Goal: Transaction & Acquisition: Purchase product/service

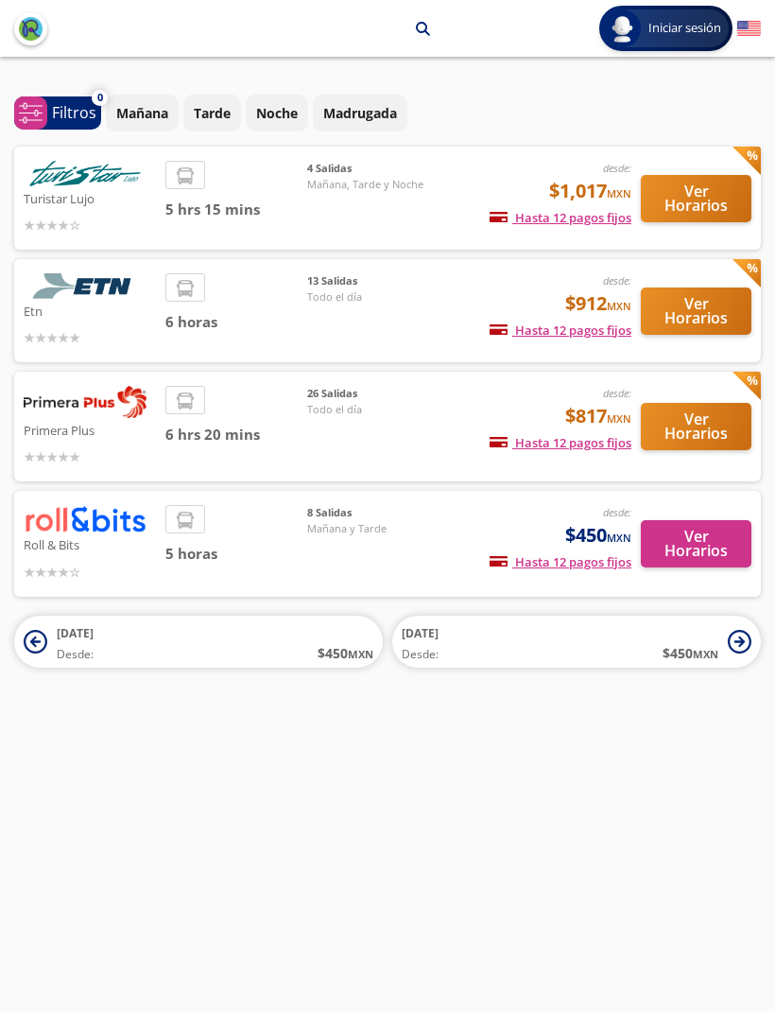
click at [145, 112] on p "Mañana" at bounding box center [142, 113] width 52 height 20
click at [677, 186] on button "Ver Horarios" at bounding box center [696, 198] width 111 height 47
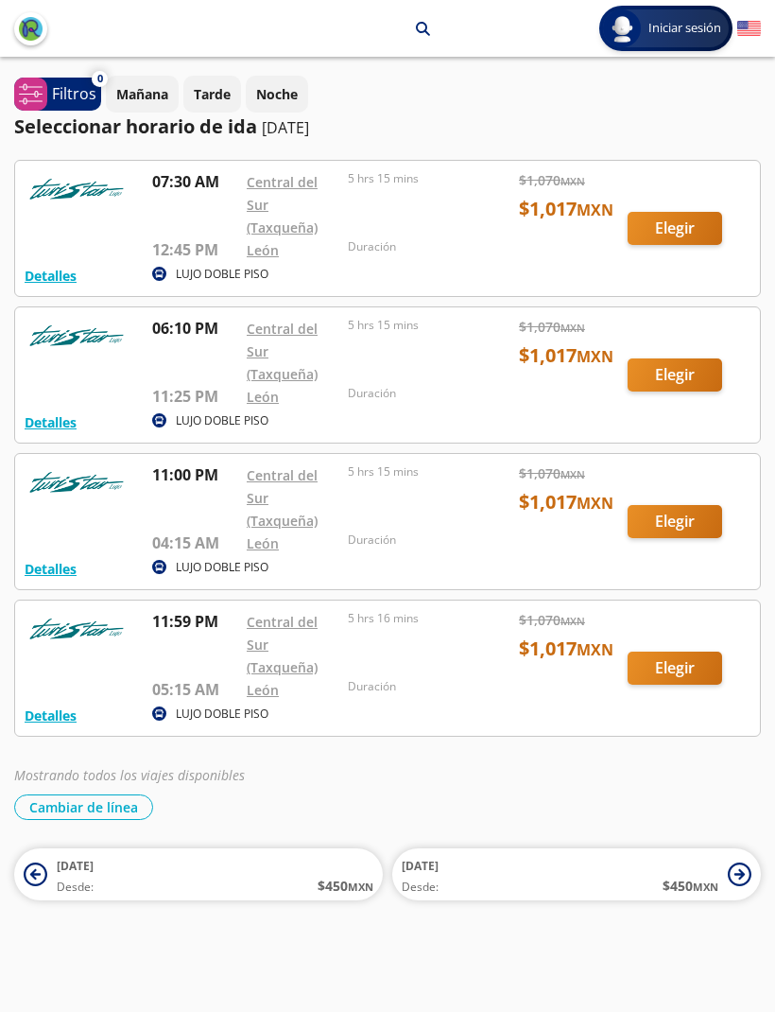
click at [649, 227] on div at bounding box center [387, 228] width 745 height 135
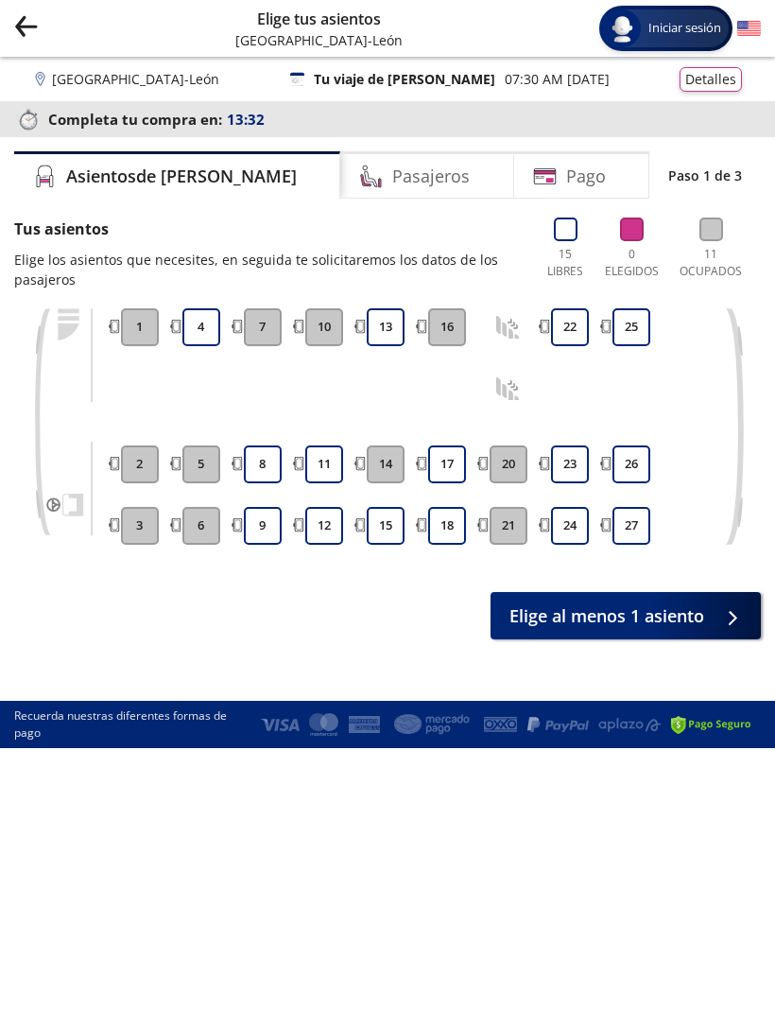
click at [562, 311] on button "22" at bounding box center [570, 327] width 38 height 38
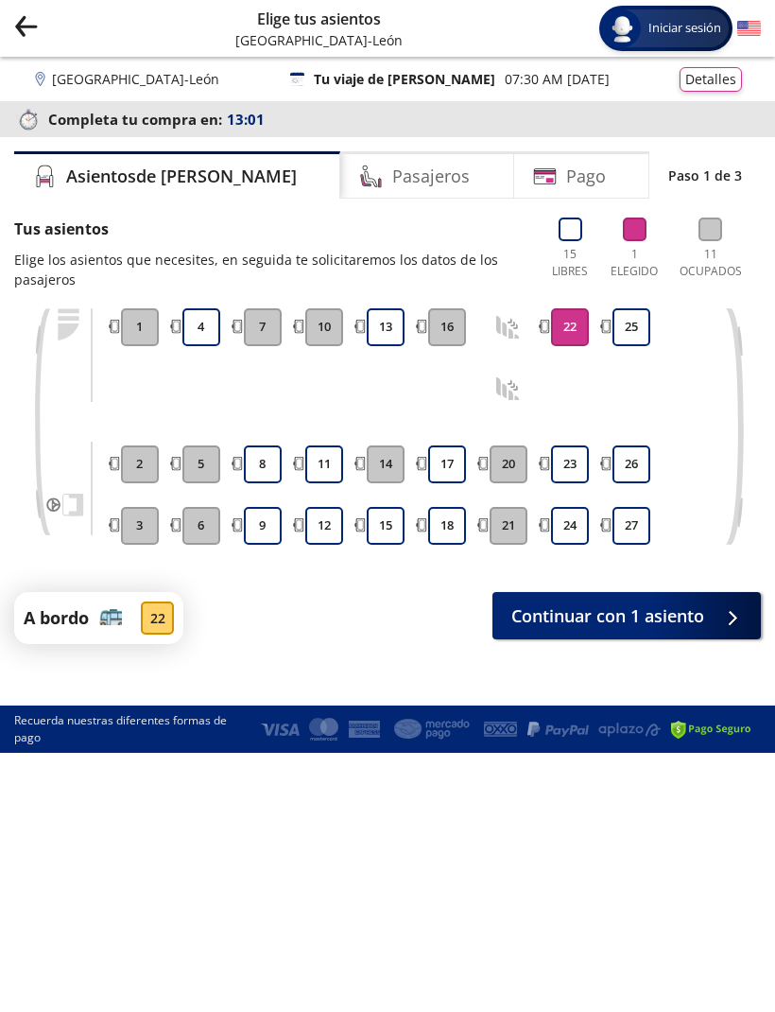
click at [608, 617] on span "Continuar con 1 asiento" at bounding box center [607, 616] width 193 height 26
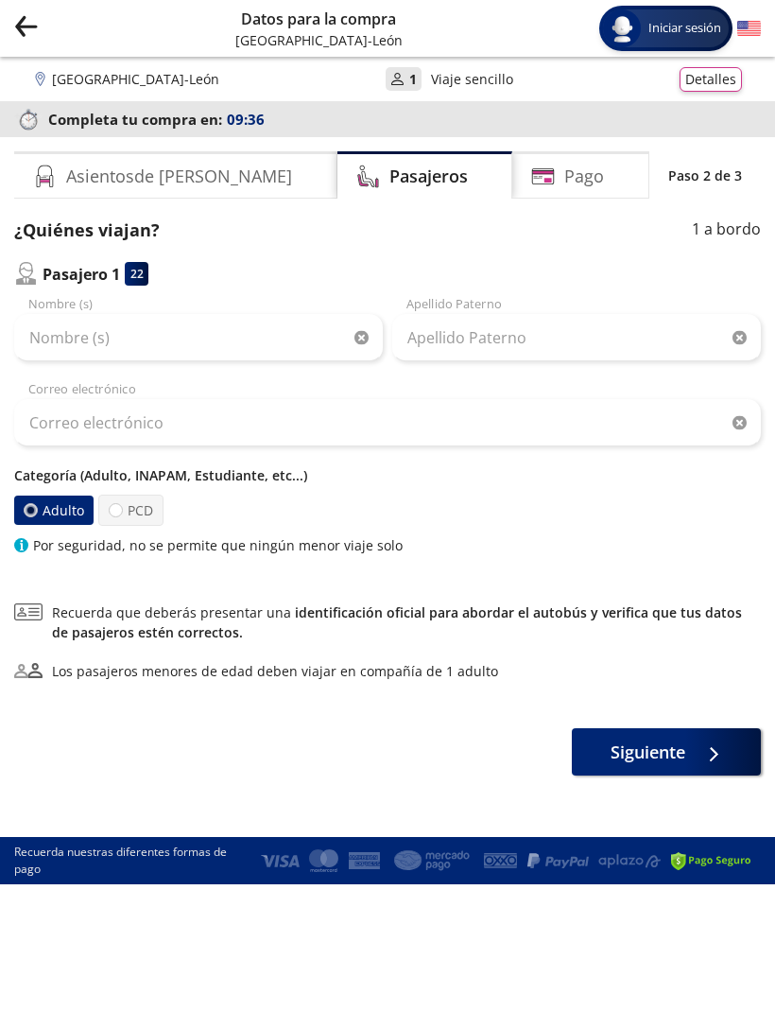
click at [43, 301] on div "Nombre (s)" at bounding box center [198, 328] width 369 height 66
click at [48, 342] on input "Nombre (s)" at bounding box center [198, 337] width 369 height 47
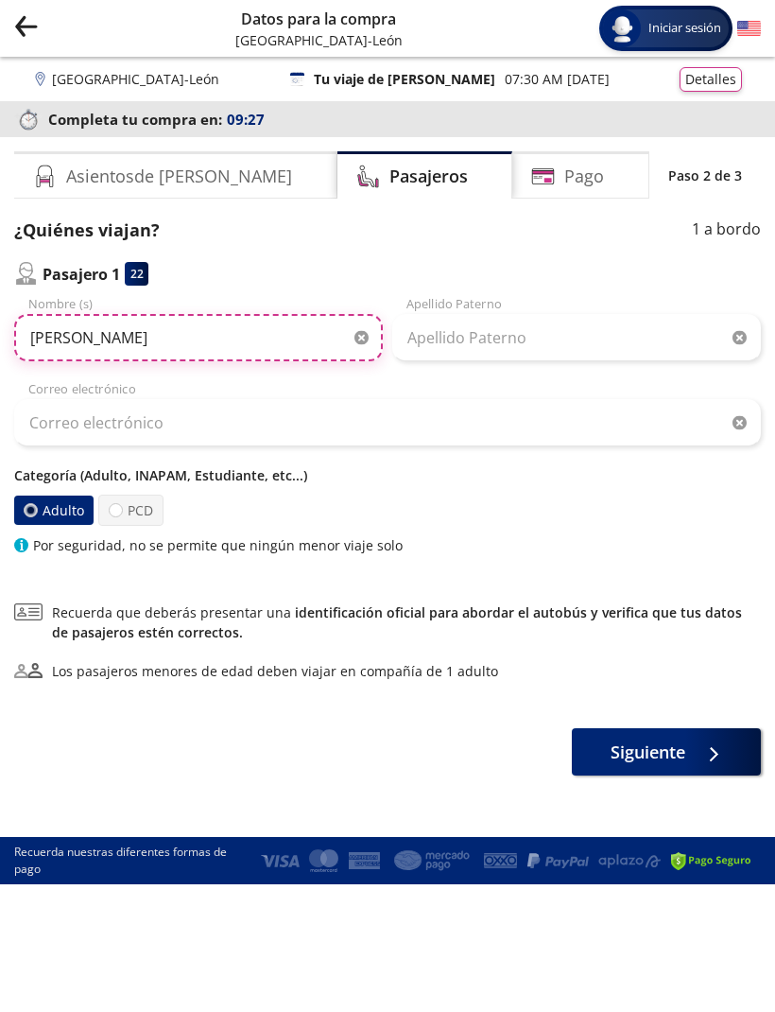
type input "Ana Rosa"
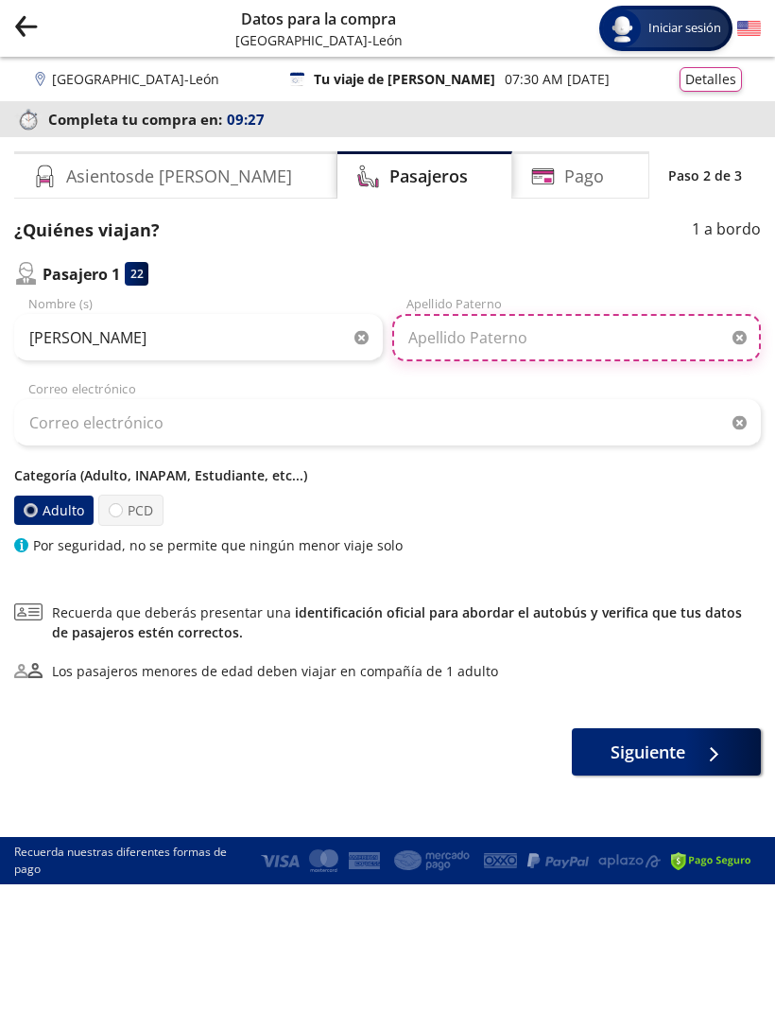
click at [434, 337] on input "Apellido Paterno" at bounding box center [576, 337] width 369 height 47
type input "Martinez Malvaez"
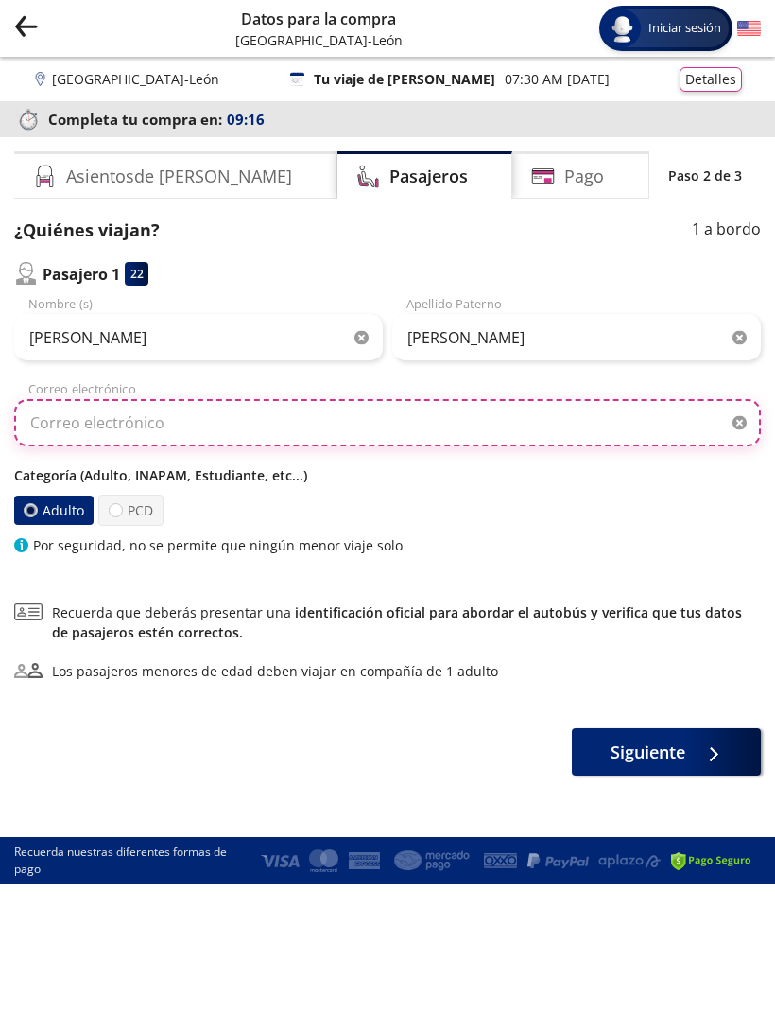
click at [54, 422] on input "Correo electrónico" at bounding box center [387, 422] width 747 height 47
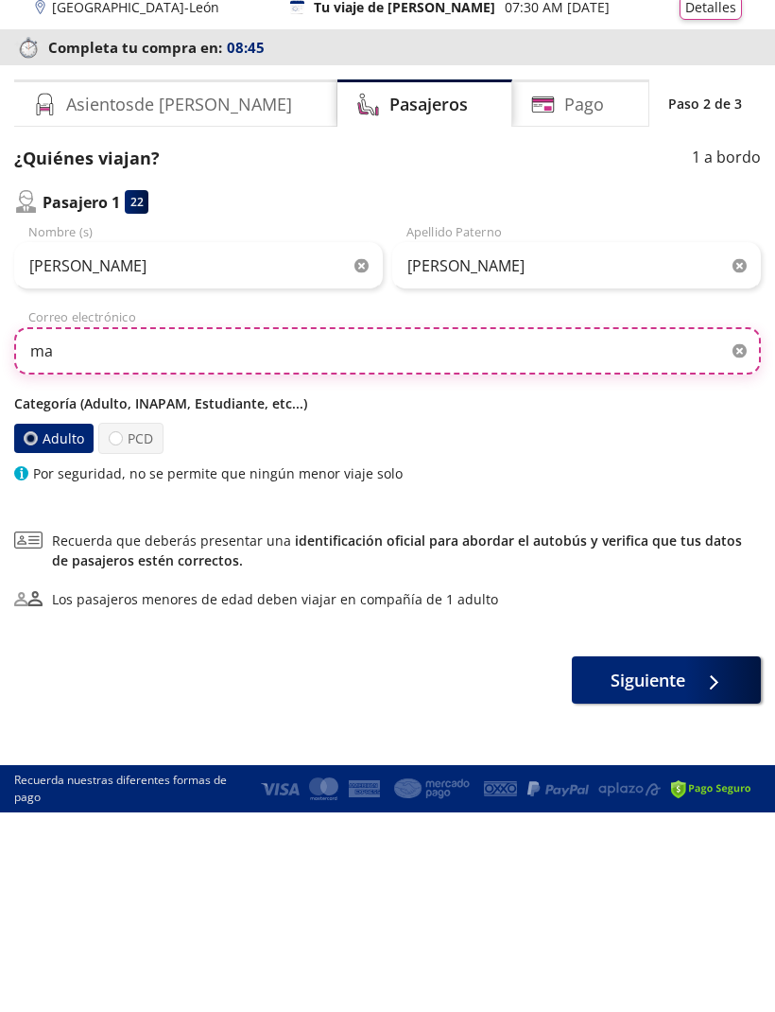
type input "m"
type input "anarosa.m.malvaez@gmail.com"
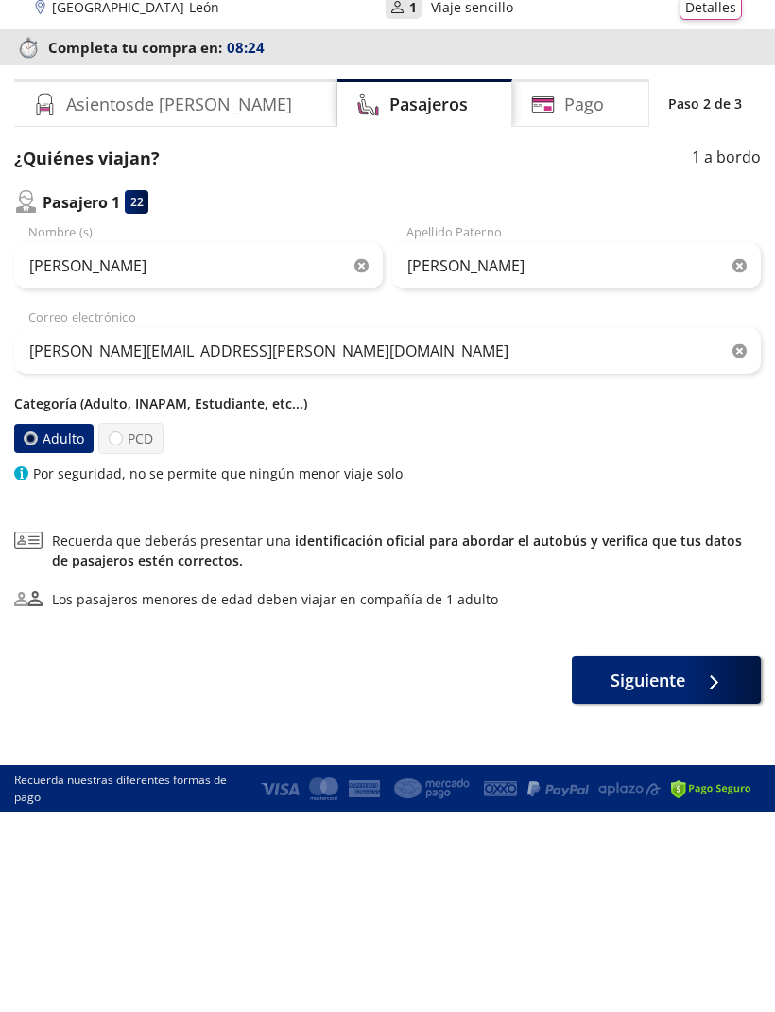
click at [691, 728] on button "Siguiente" at bounding box center [666, 751] width 189 height 47
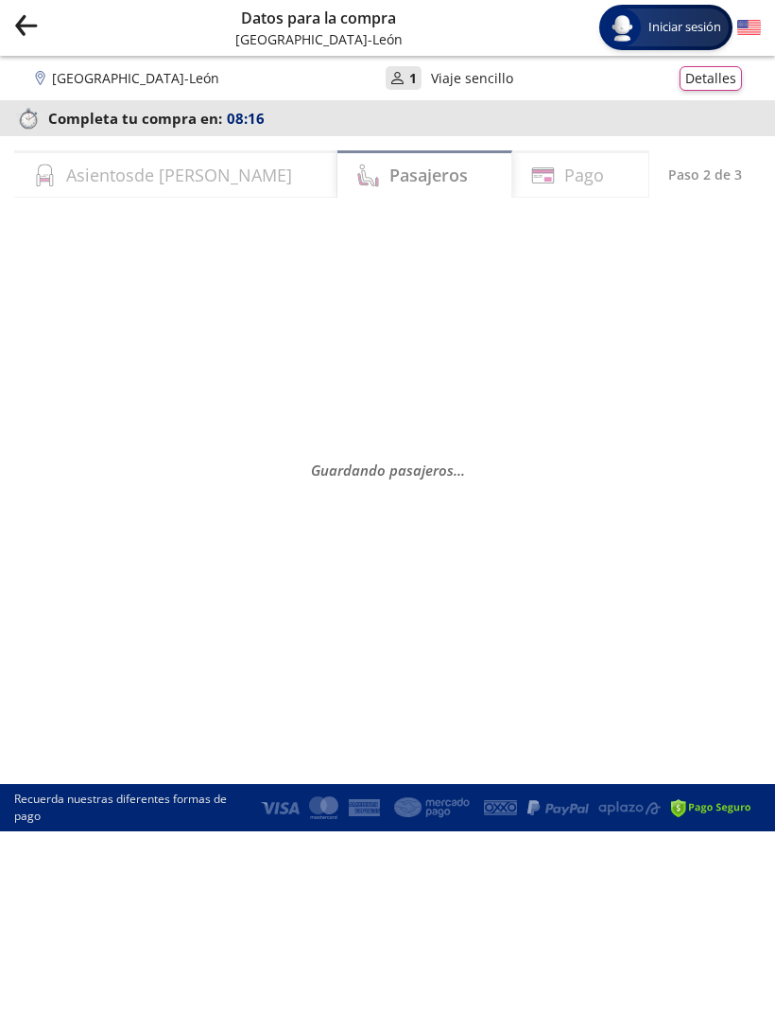
select select "MX"
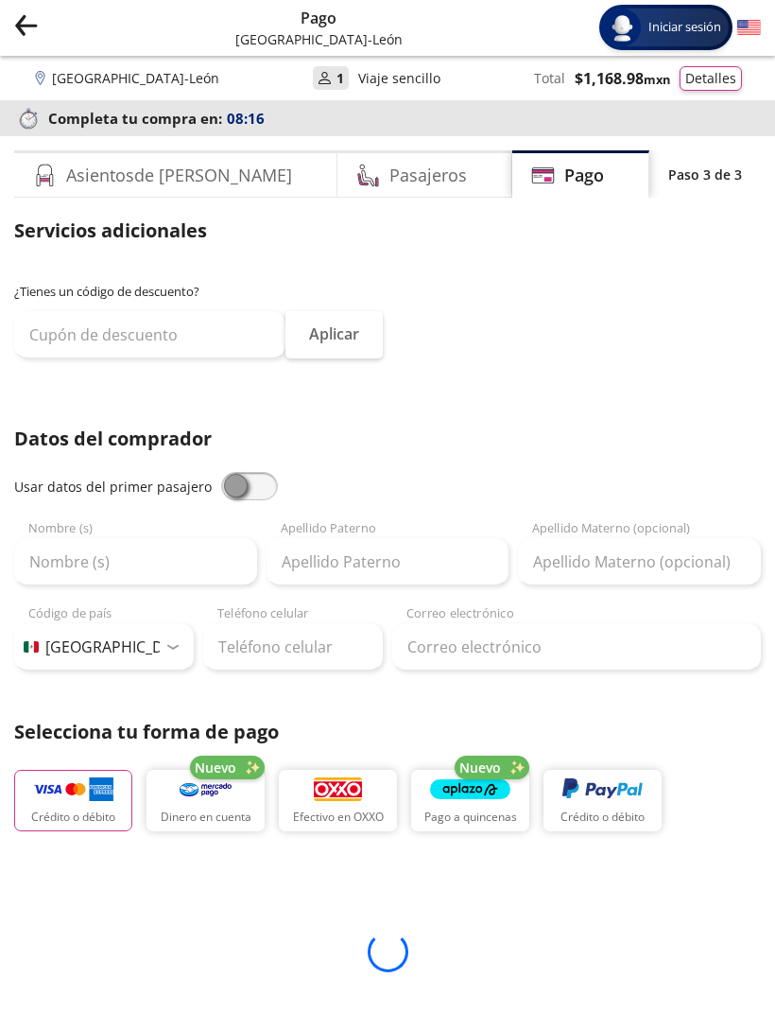
scroll to position [1, 0]
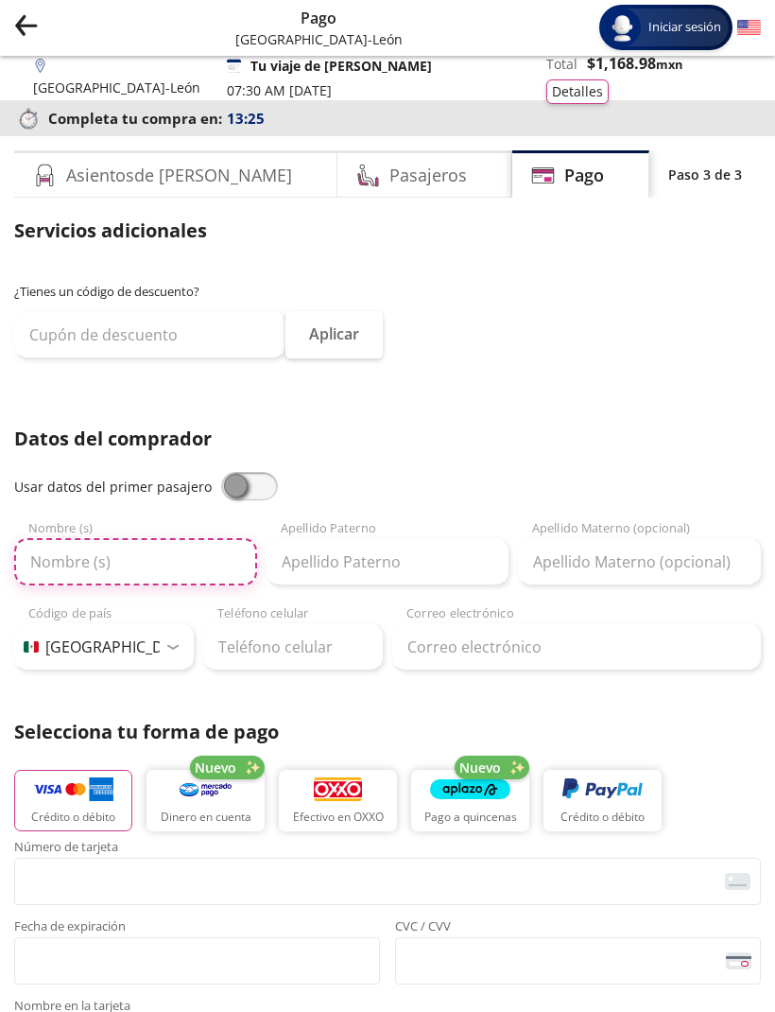
click at [59, 548] on input "Nombre (s)" at bounding box center [135, 561] width 243 height 47
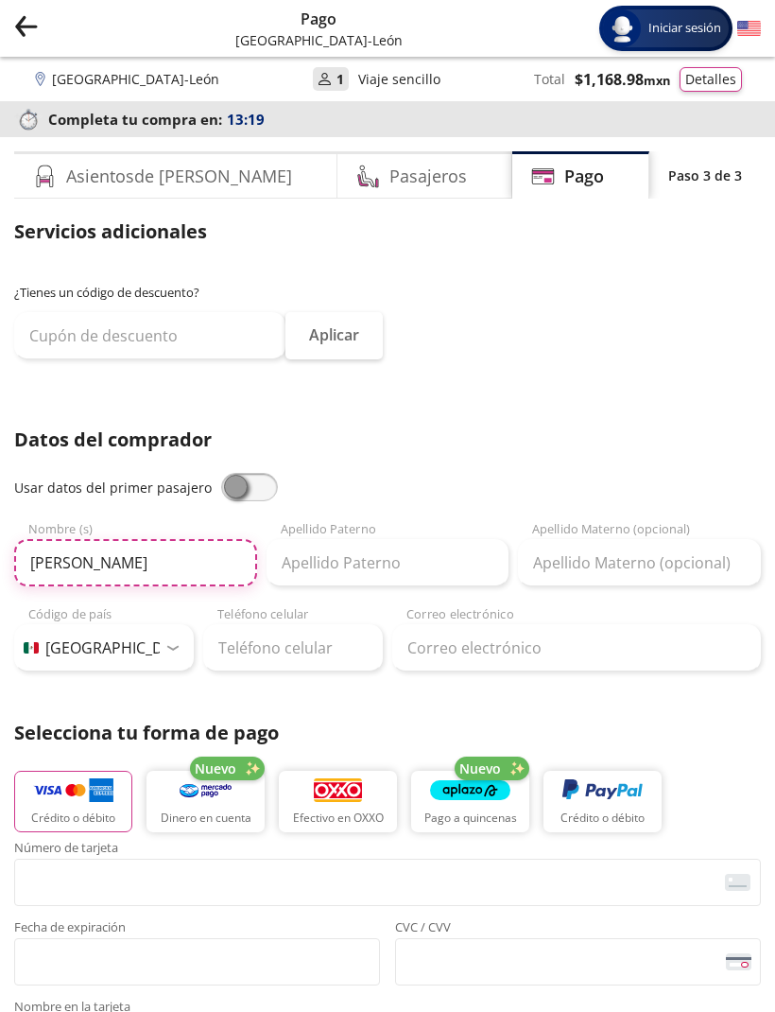
type input "Ana Rosa"
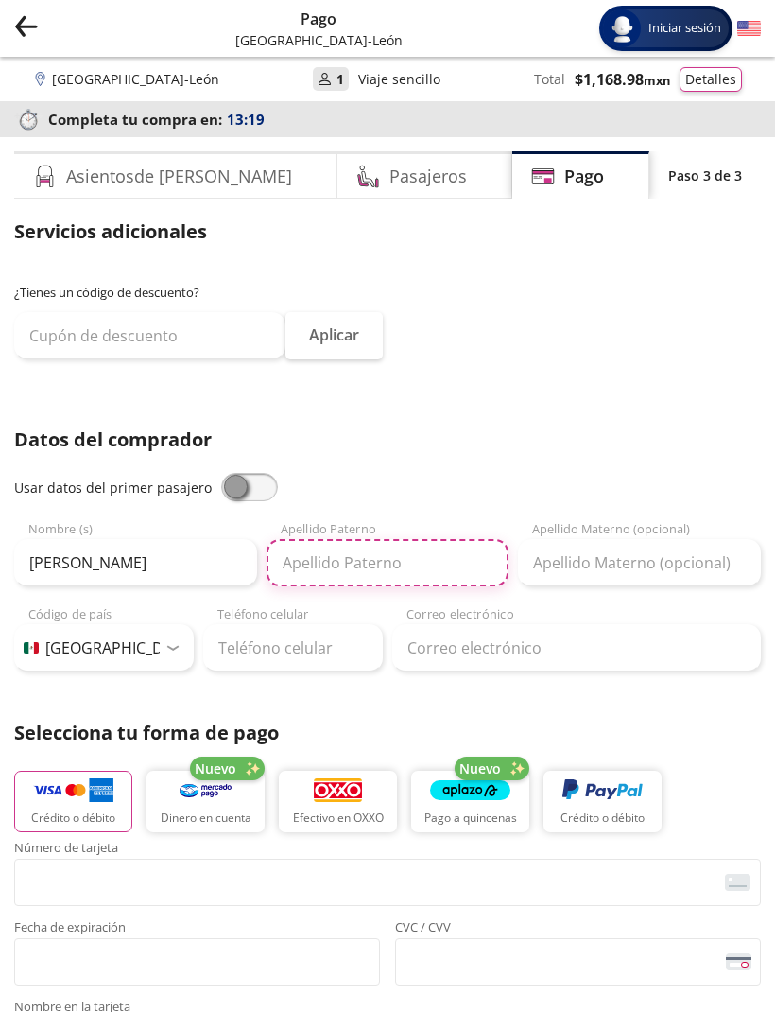
click at [341, 548] on input "Apellido Paterno" at bounding box center [388, 562] width 243 height 47
type input "Martinez"
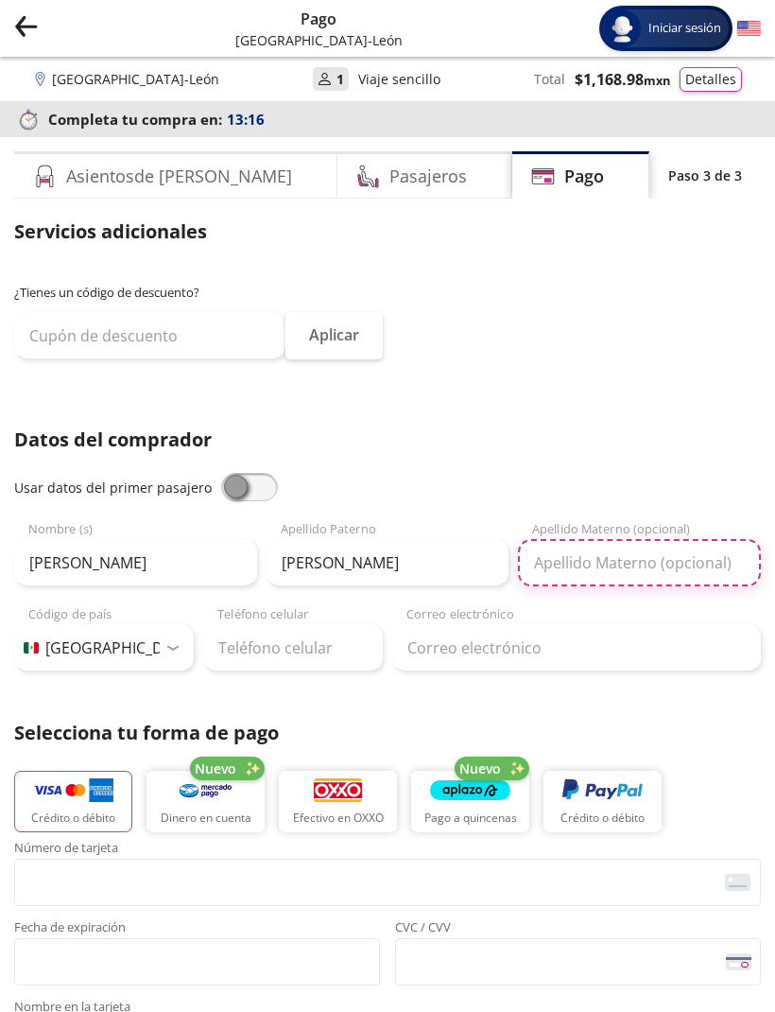
click at [597, 555] on input "Apellido Materno (opcional)" at bounding box center [639, 562] width 243 height 47
type input "Malvaez"
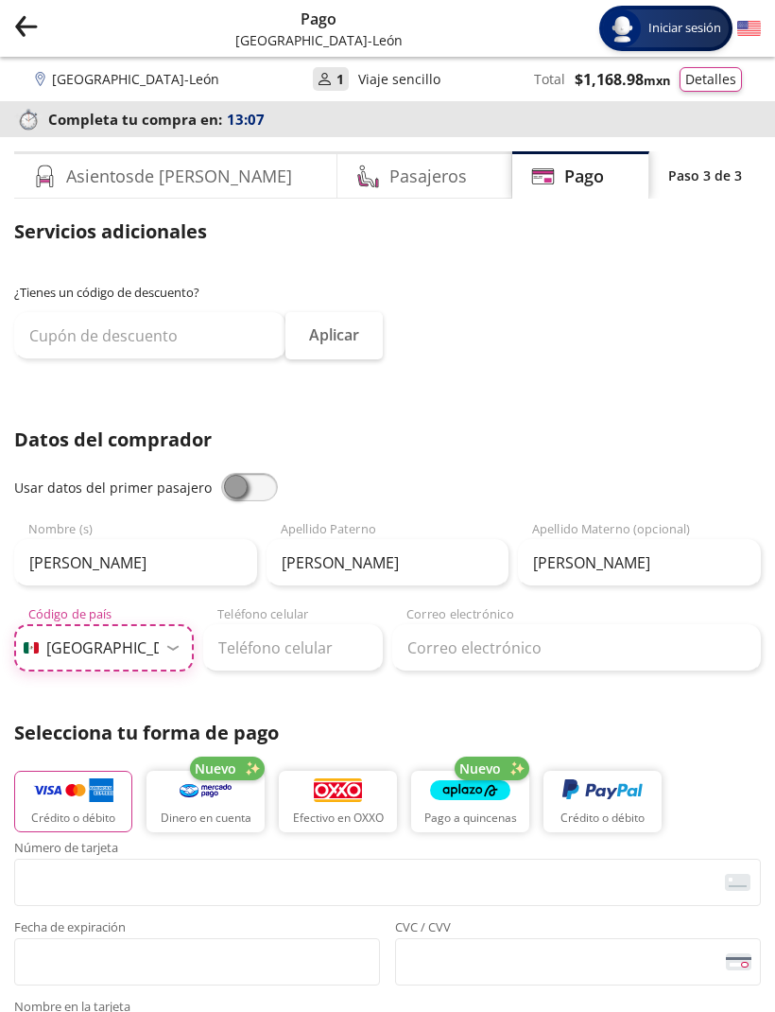
click at [107, 637] on select "Código de país Estados Unidos +1 México +52 Colombia +57 Brasil +55 Afganistán …" at bounding box center [104, 647] width 180 height 47
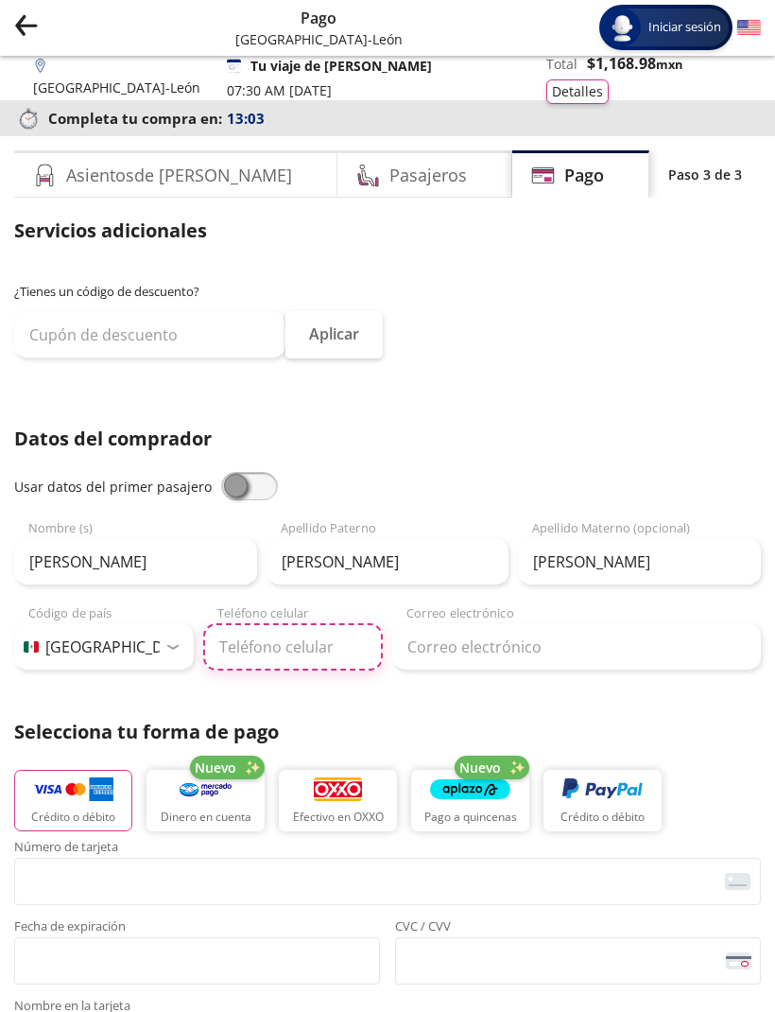
click at [257, 635] on input "Teléfono celular" at bounding box center [293, 646] width 180 height 47
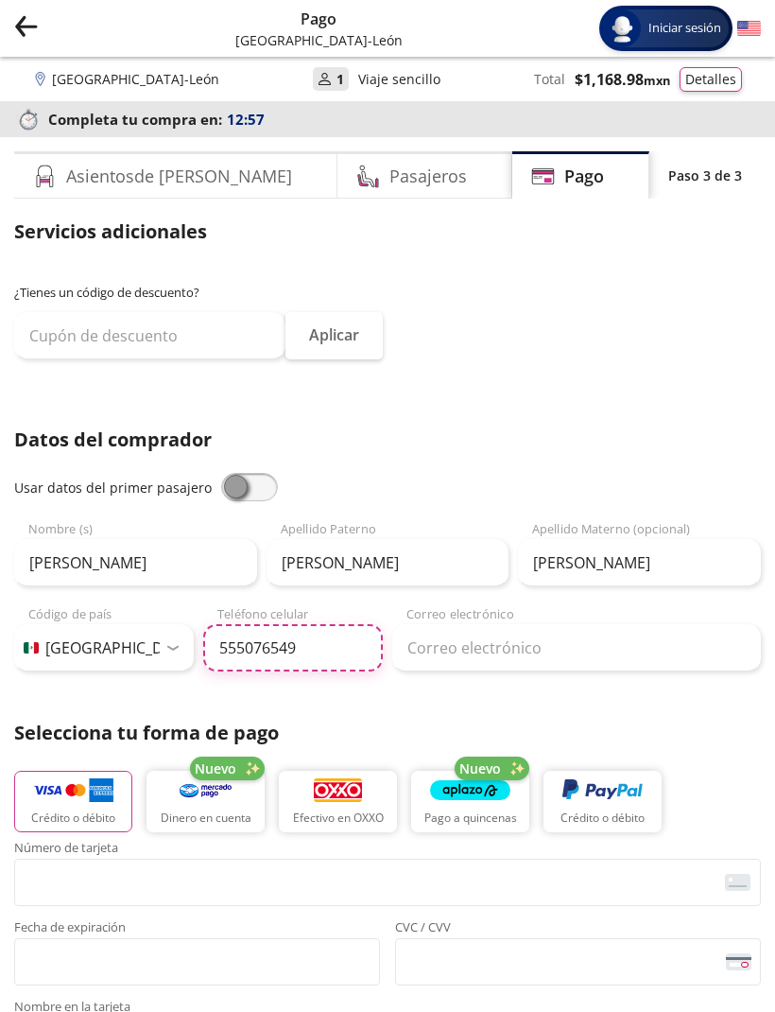
type input "55 5076 5497"
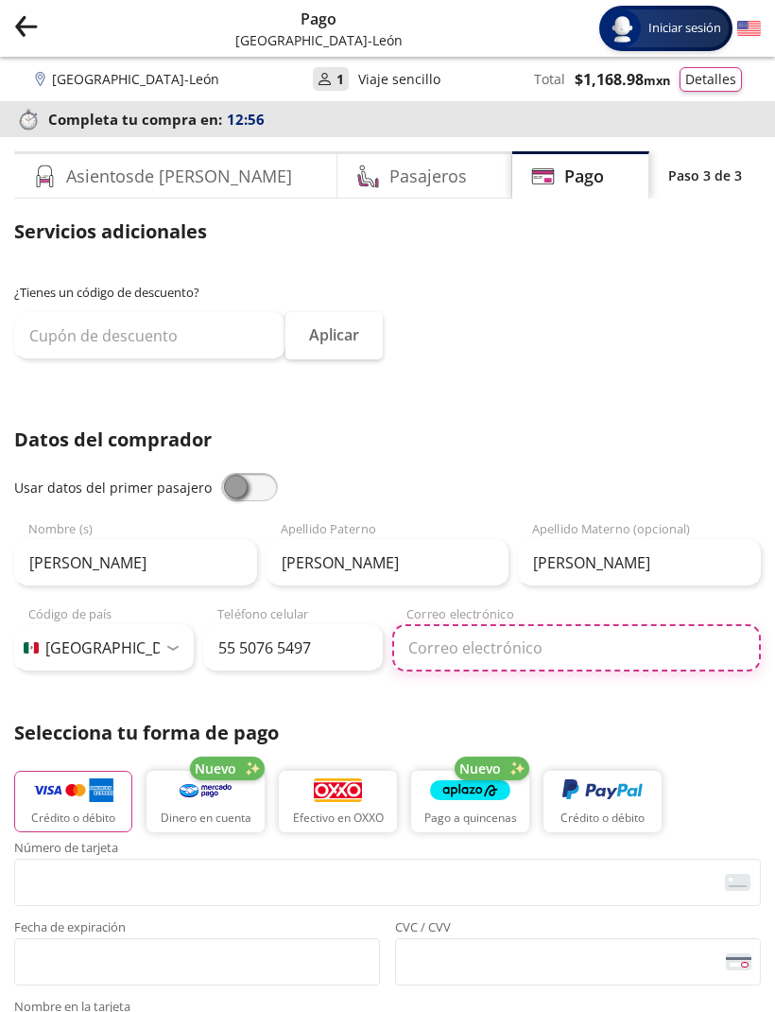
click at [493, 651] on input "Correo electrónico" at bounding box center [576, 647] width 369 height 47
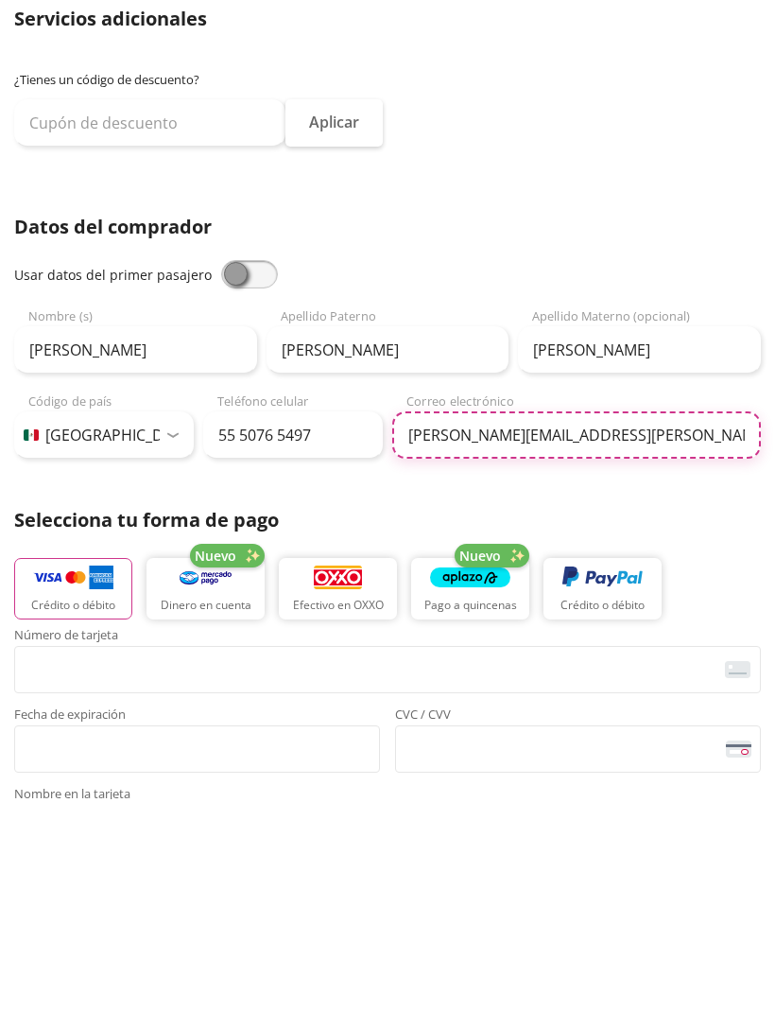
type input "anarosa.m.malvaez@gmail.com"
click at [78, 776] on img "button" at bounding box center [73, 790] width 80 height 28
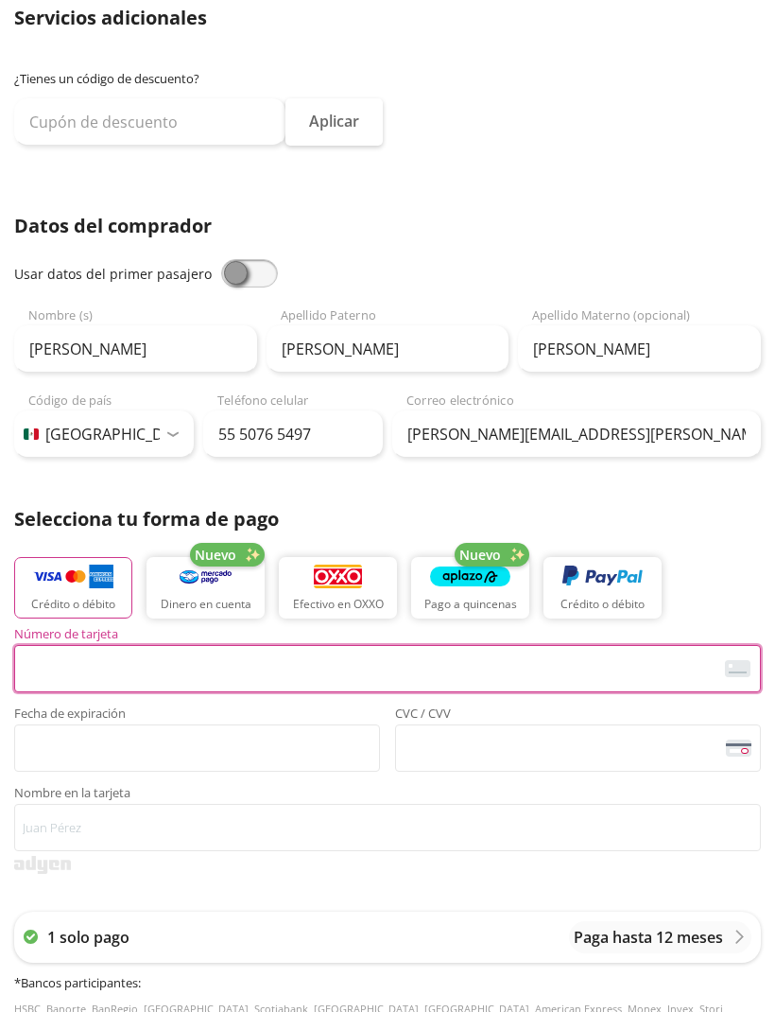
scroll to position [213, 0]
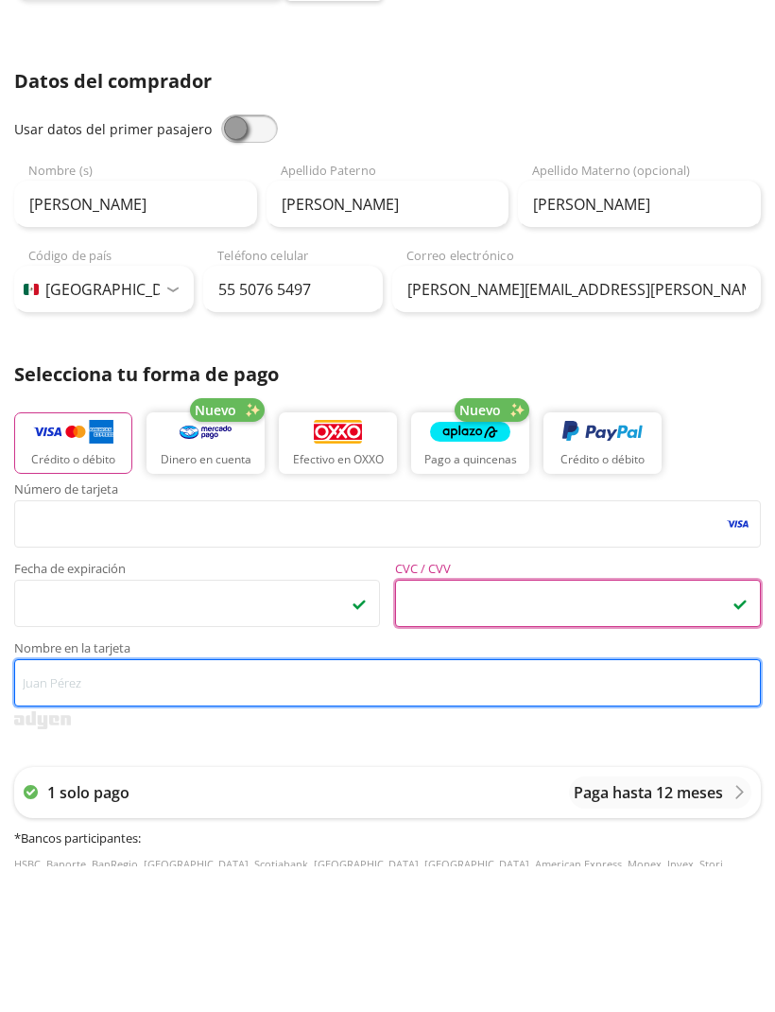
click at [168, 804] on input "Nombre en la tarjeta" at bounding box center [387, 827] width 747 height 47
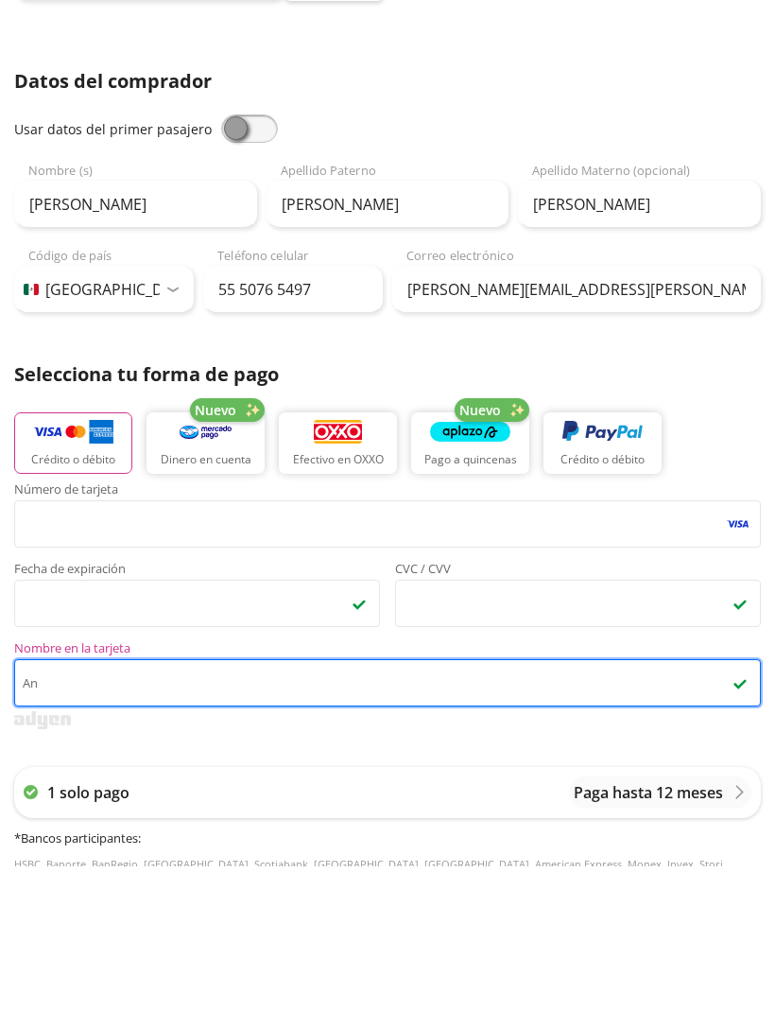
type input "A"
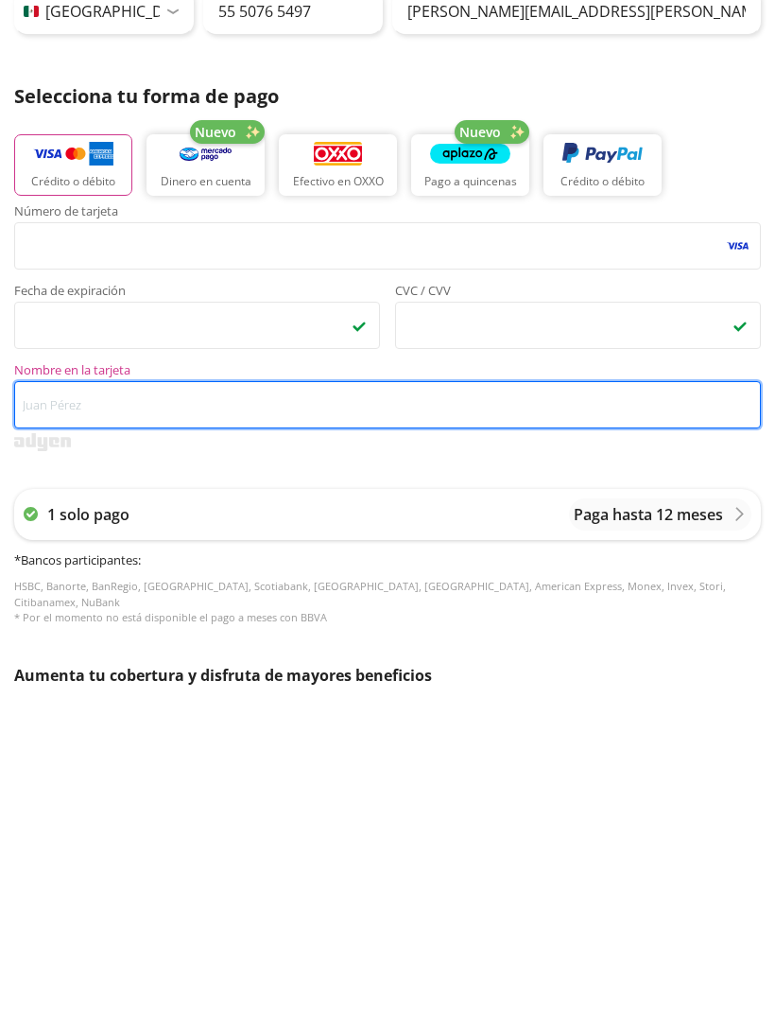
scroll to position [321, 0]
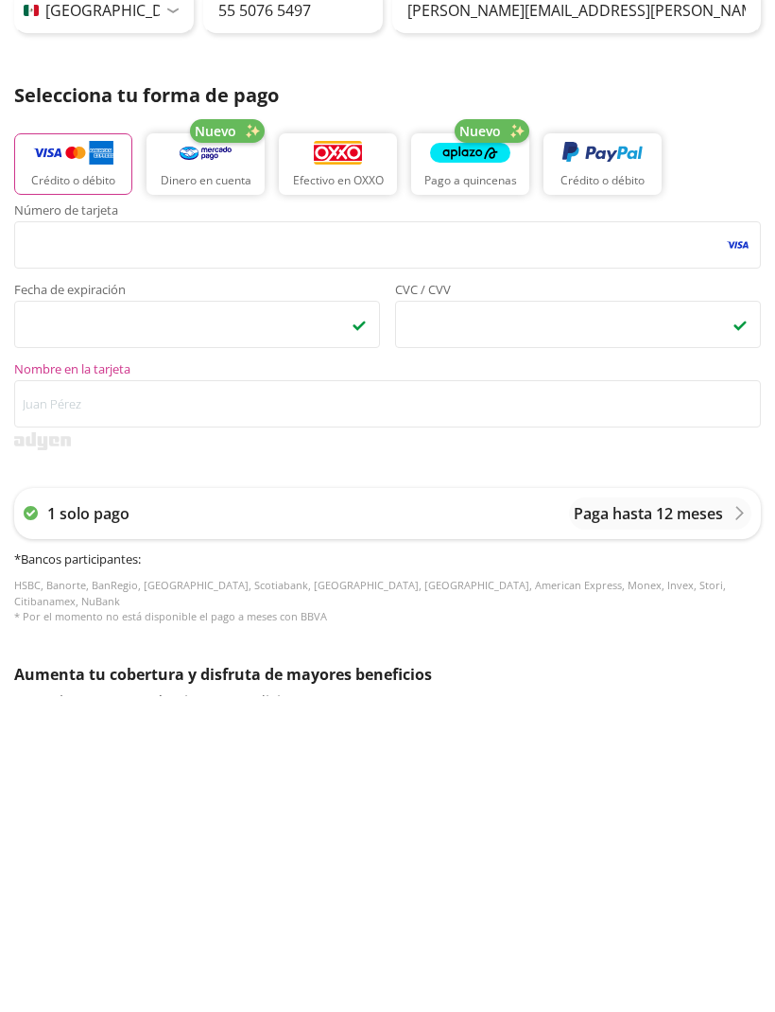
click at [701, 785] on div "1 solo pago Paga hasta 12 meses * Bancos participantes : HSBC, Banorte, BanRegi…" at bounding box center [387, 872] width 747 height 175
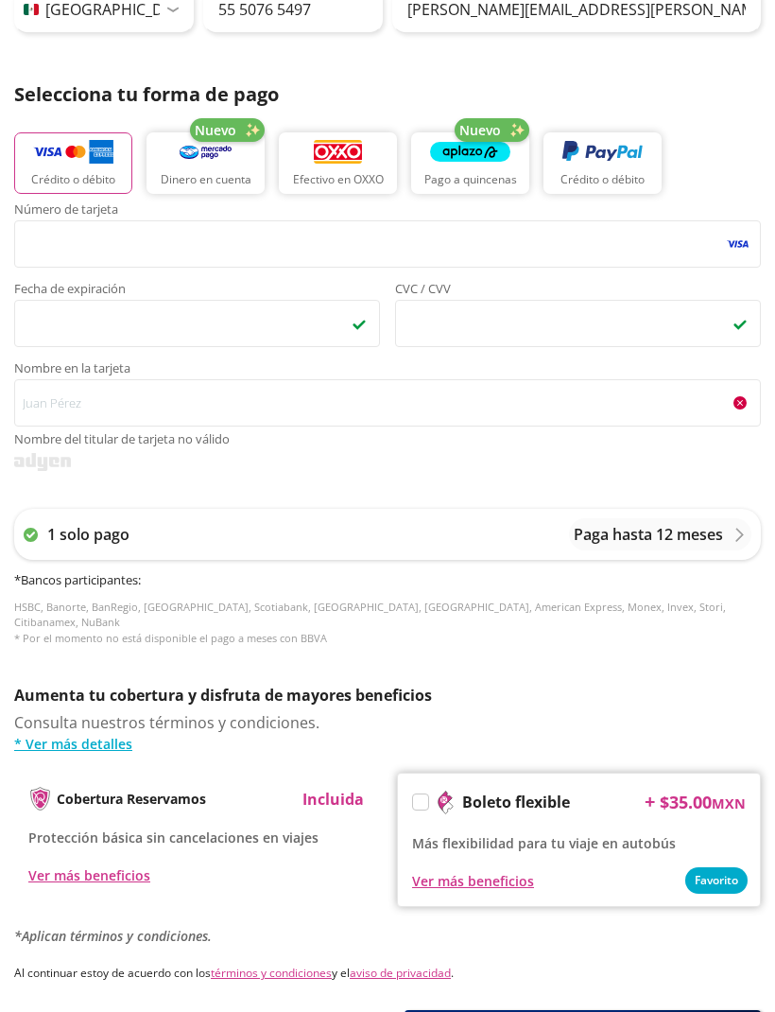
click at [39, 534] on div "1 solo pago" at bounding box center [77, 534] width 106 height 23
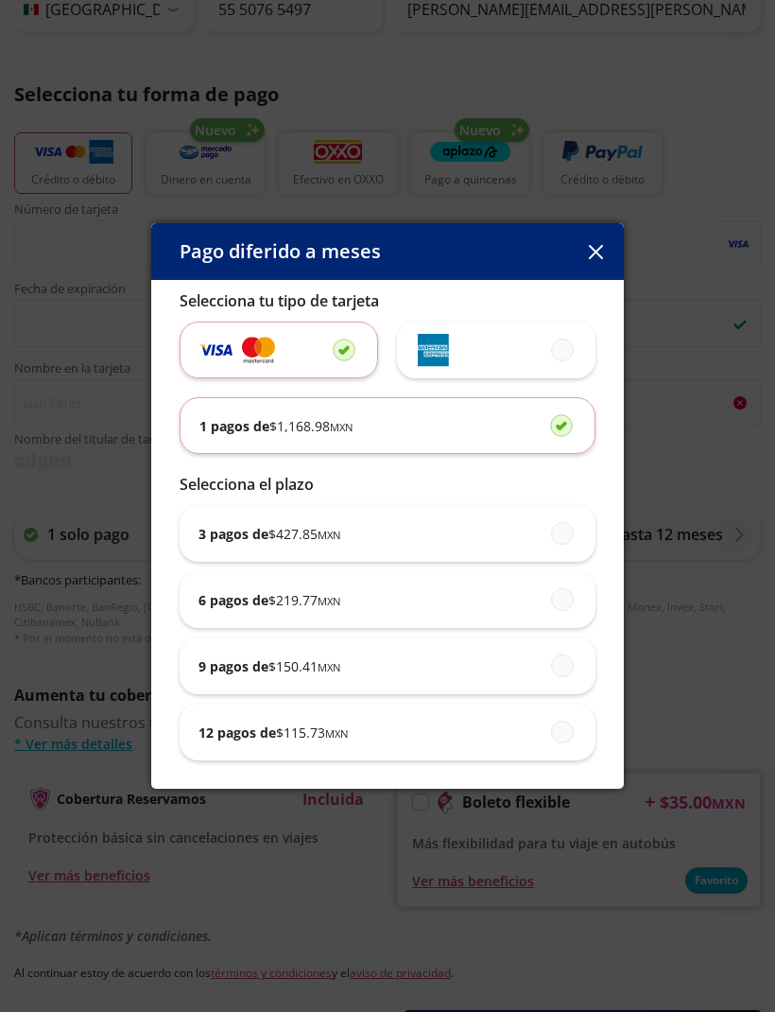
click at [589, 259] on icon "button" at bounding box center [596, 252] width 14 height 14
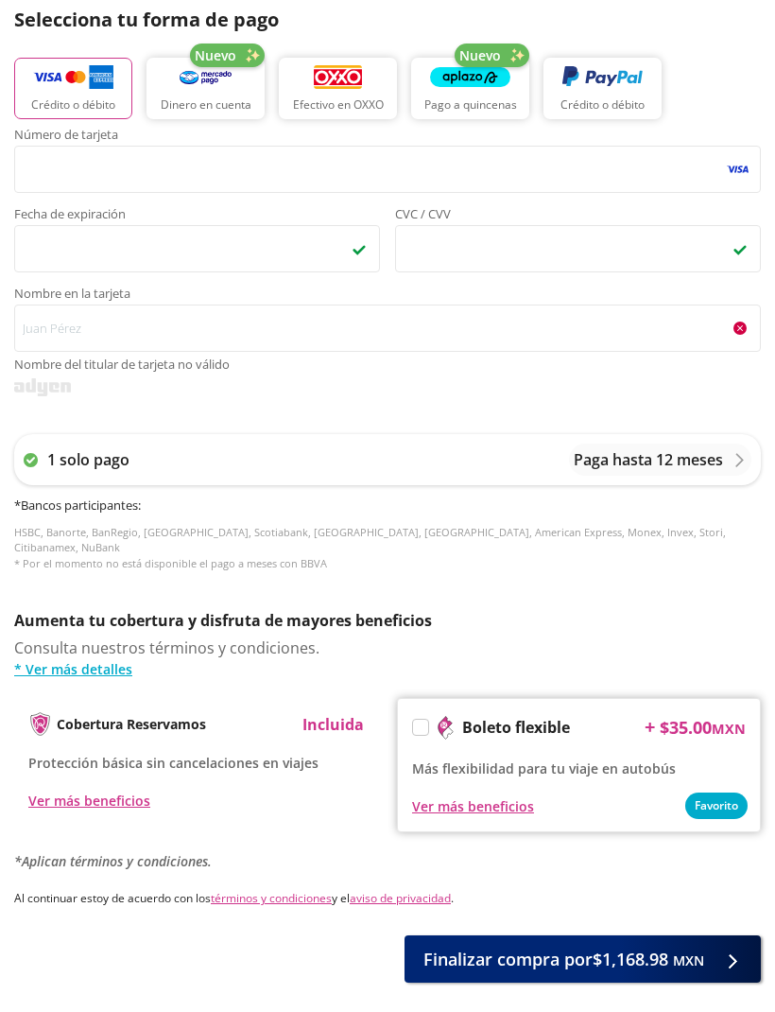
scroll to position [712, 0]
click at [655, 947] on span "Finalizar compra por $1,168.98 MXN" at bounding box center [564, 960] width 281 height 26
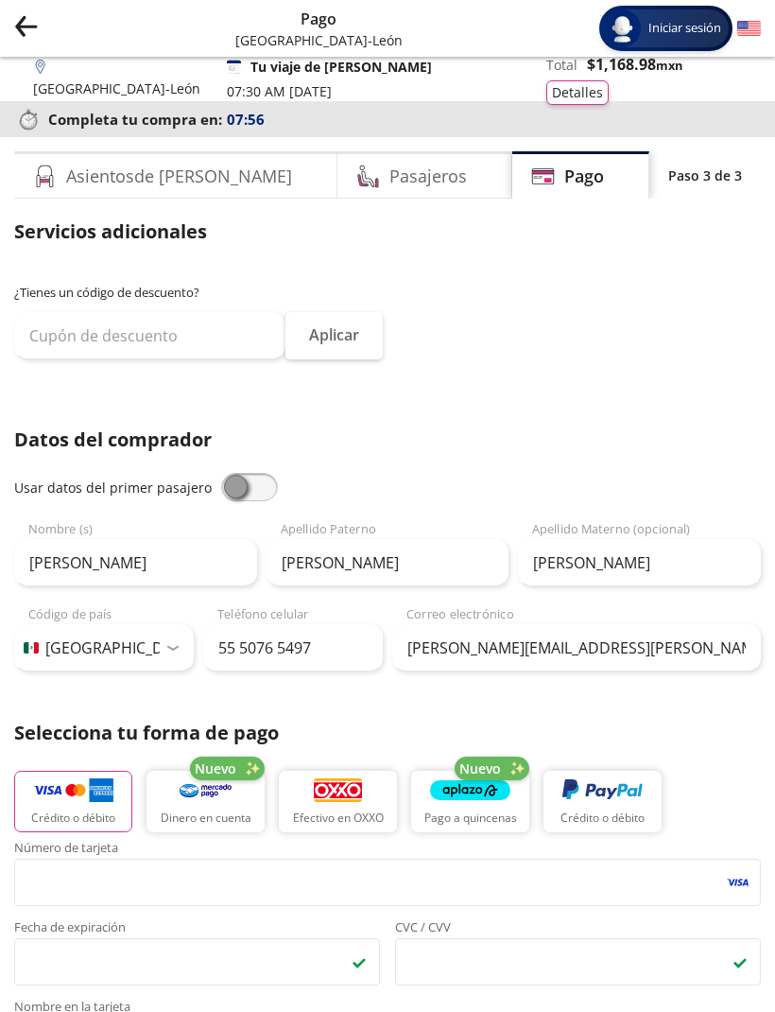
click at [233, 487] on span at bounding box center [249, 487] width 57 height 28
click at [221, 473] on input "checkbox" at bounding box center [221, 473] width 0 height 0
type input "Ana Rosa"
type input "Martinez Malvaez"
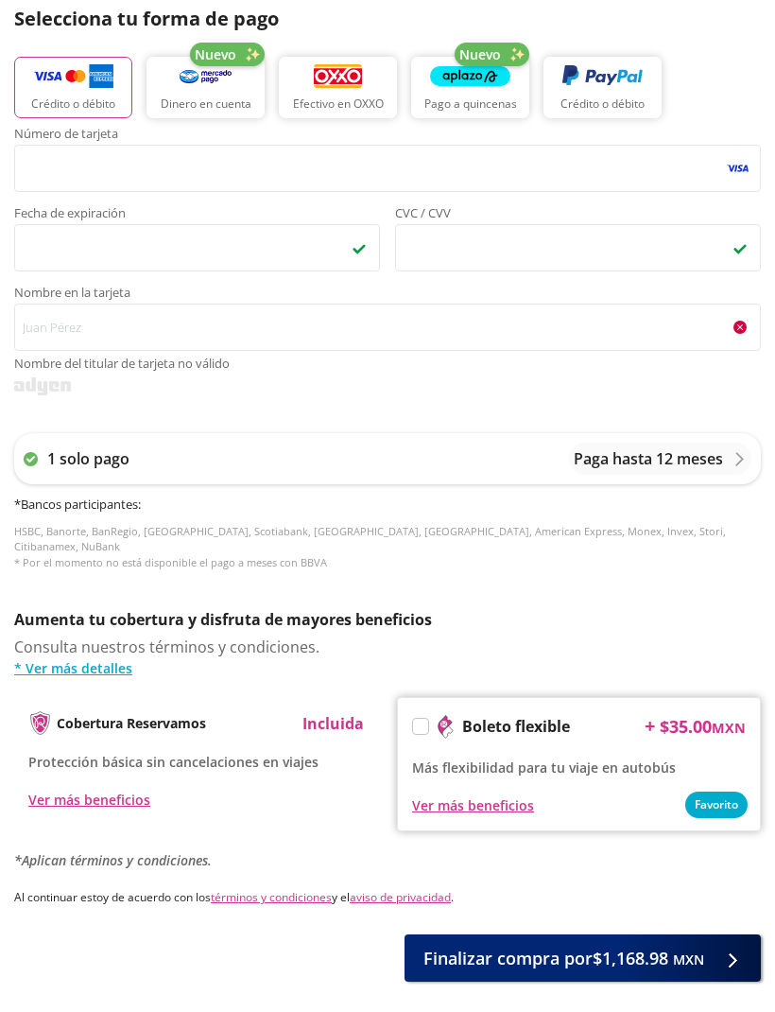
scroll to position [712, 0]
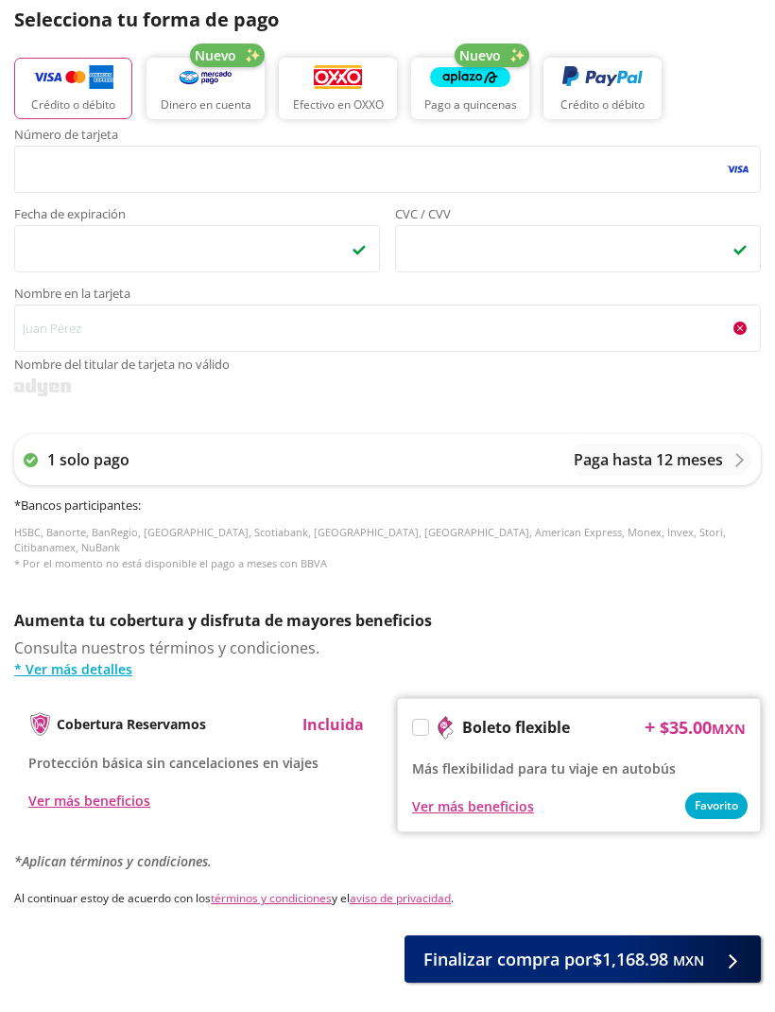
click at [676, 952] on small "MXN" at bounding box center [688, 961] width 31 height 18
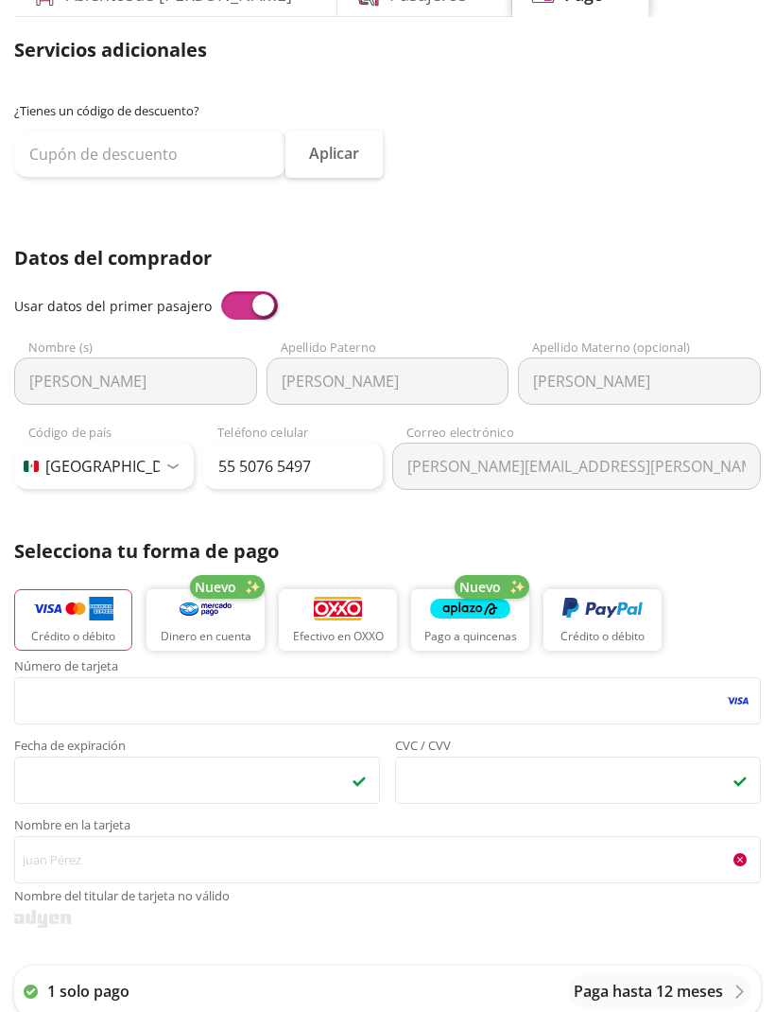
scroll to position [182, 0]
click at [244, 301] on span at bounding box center [249, 305] width 57 height 28
click at [221, 291] on input "checkbox" at bounding box center [221, 291] width 0 height 0
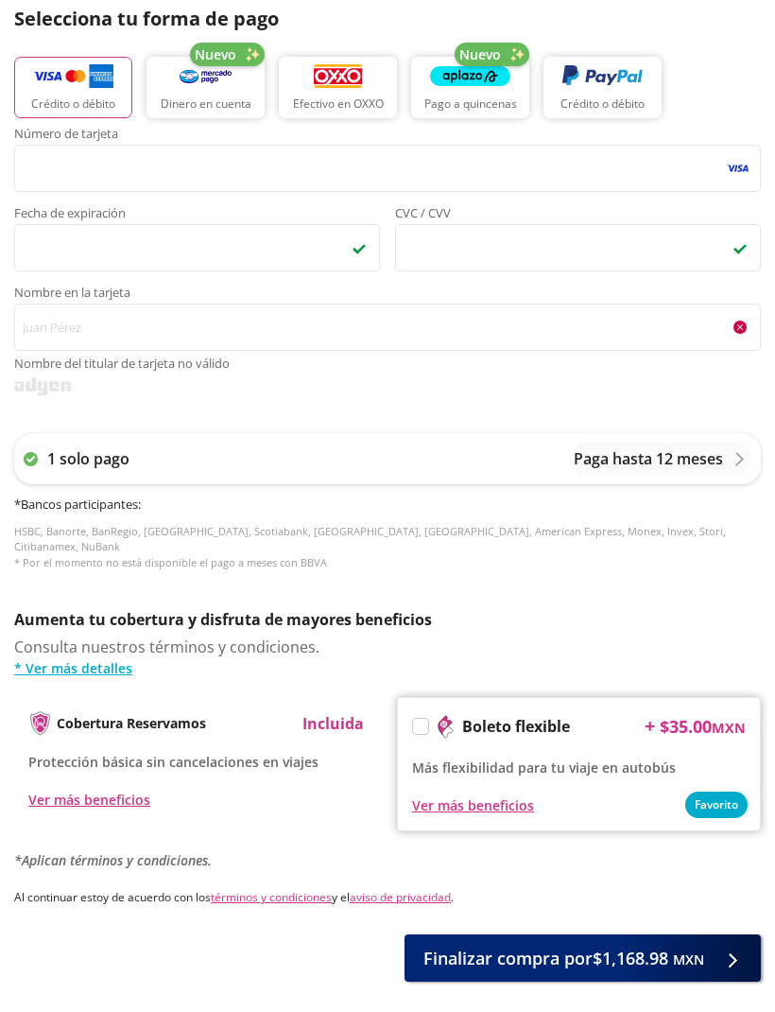
scroll to position [712, 0]
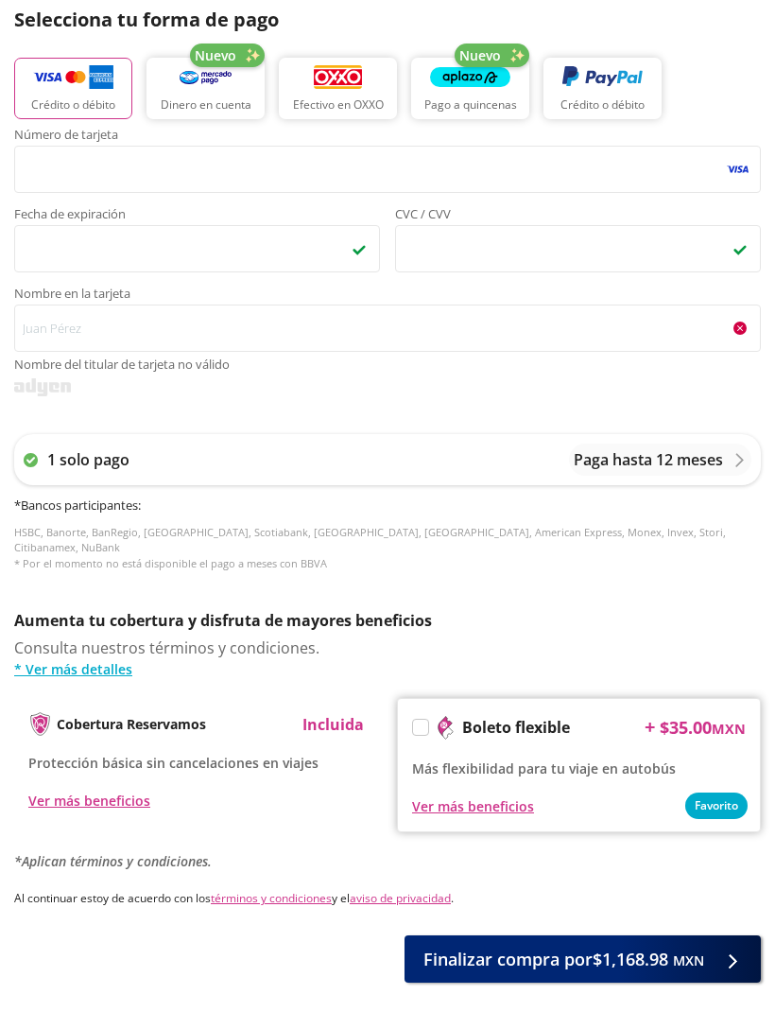
click at [489, 797] on div "Ver más beneficios" at bounding box center [473, 807] width 122 height 20
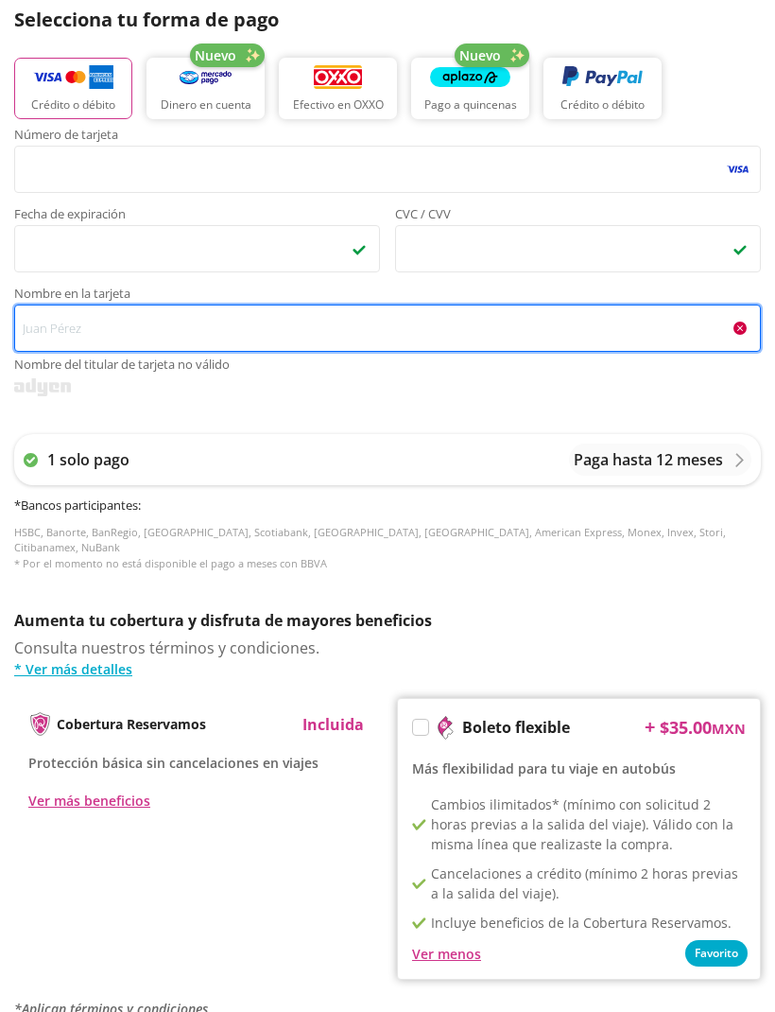
click at [44, 325] on input "Nombre en la tarjeta Nombre del titular de tarjeta no válido" at bounding box center [387, 327] width 747 height 47
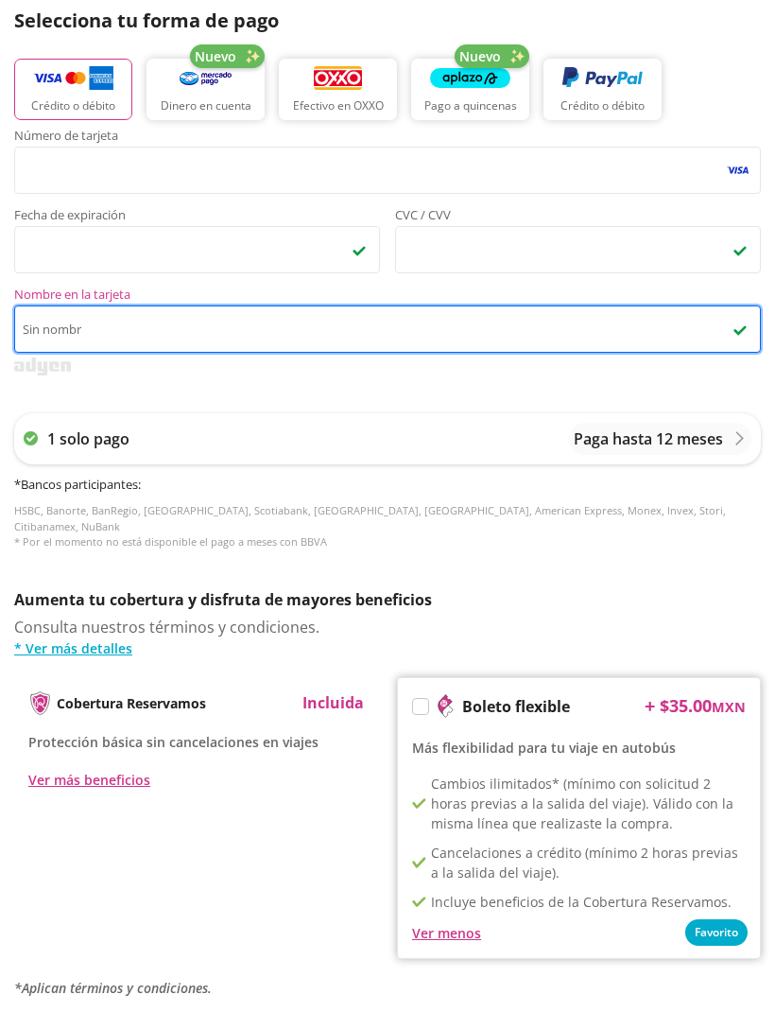
type input "Sin nombre"
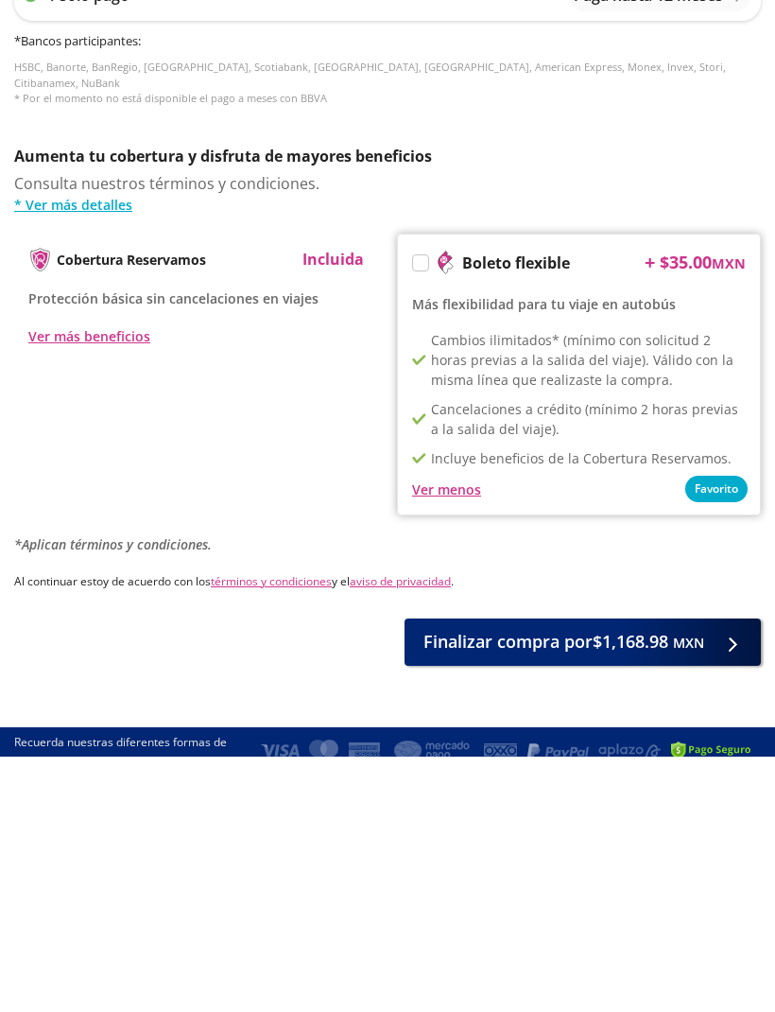
scroll to position [901, 0]
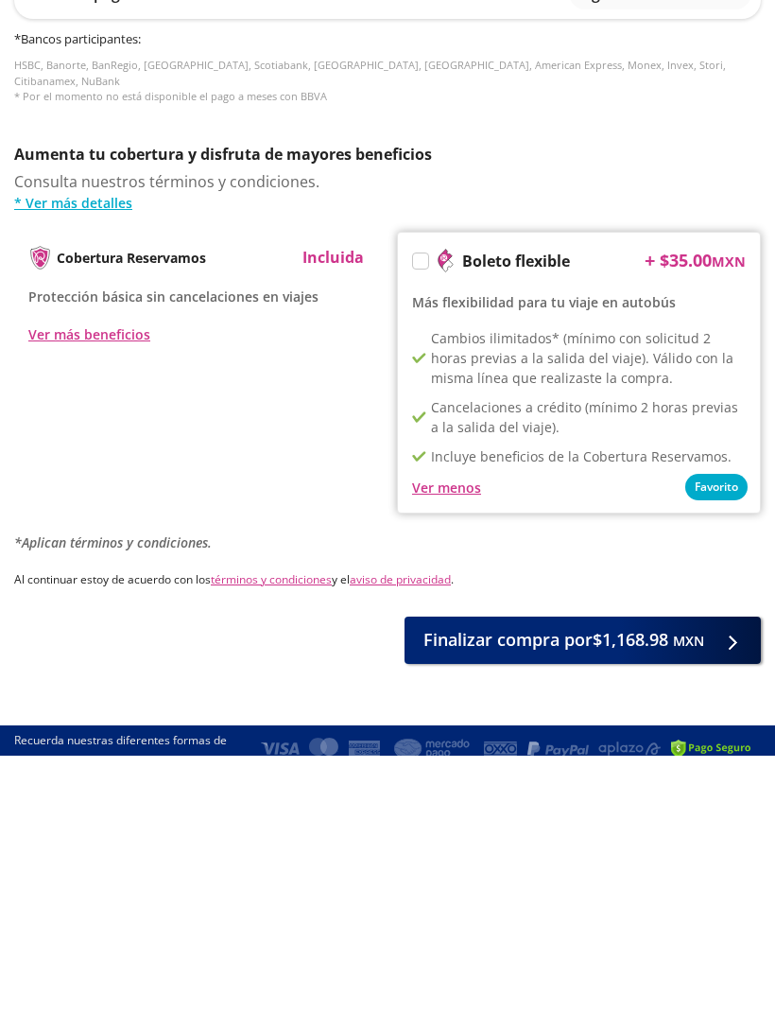
click at [633, 883] on span "Finalizar compra por $1,168.98 MXN" at bounding box center [564, 896] width 281 height 26
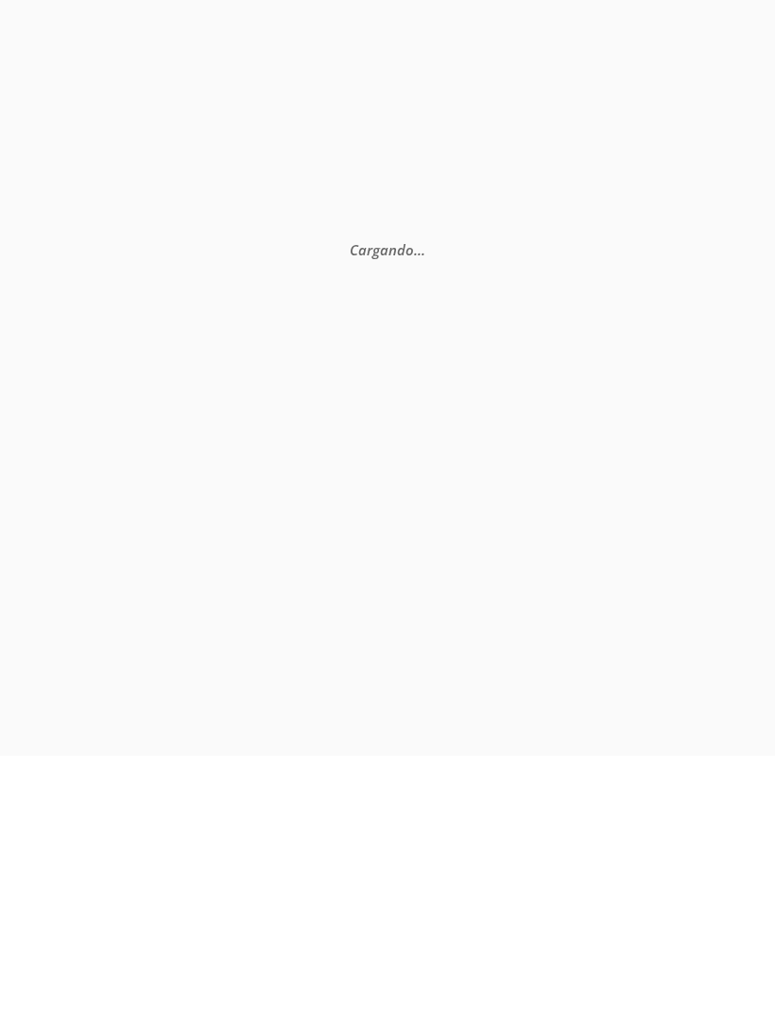
scroll to position [0, 0]
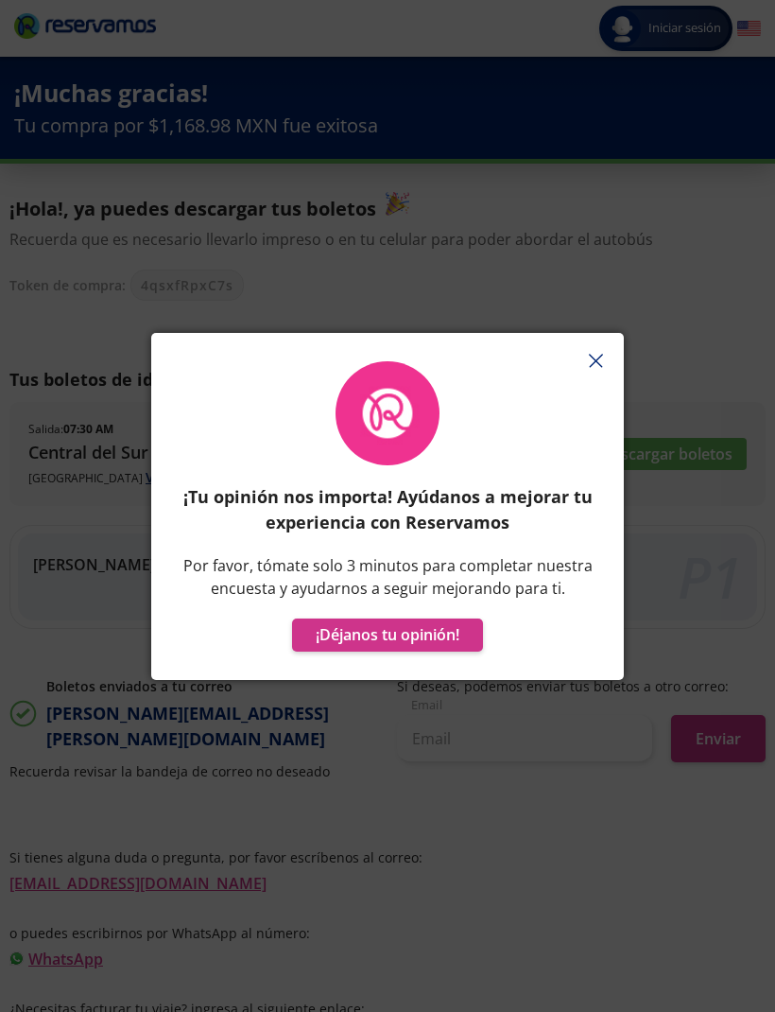
click at [585, 375] on button "button" at bounding box center [595, 361] width 28 height 28
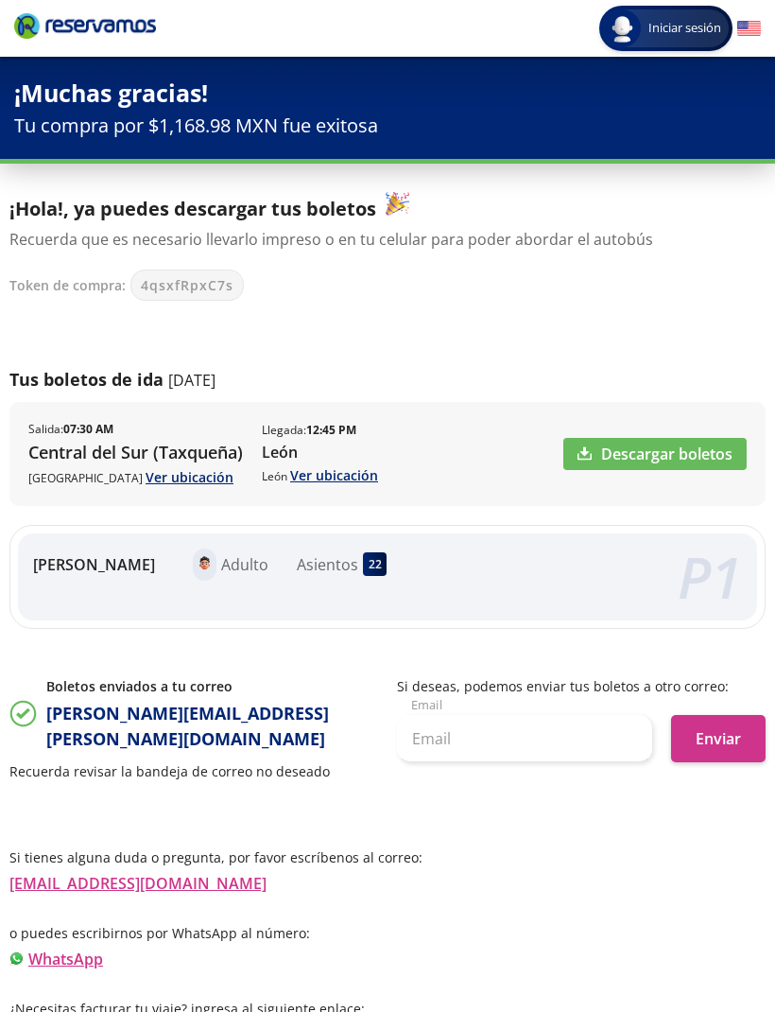
click at [616, 452] on link "Descargar boletos" at bounding box center [654, 454] width 183 height 32
